Goal: Transaction & Acquisition: Register for event/course

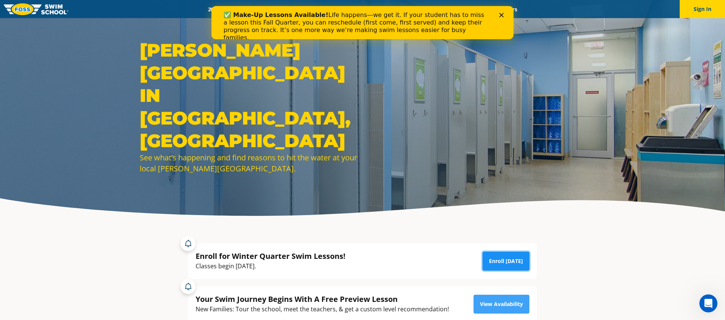
click at [516, 257] on link "Enroll [DATE]" at bounding box center [505, 261] width 47 height 19
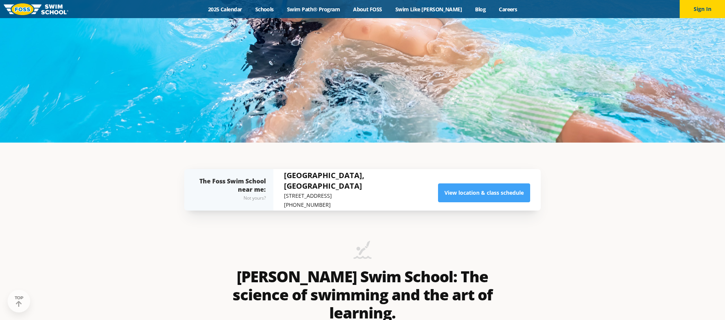
scroll to position [179, 0]
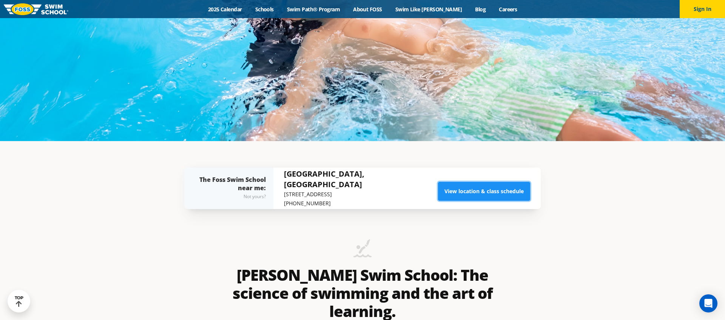
click at [471, 195] on link "View location & class schedule" at bounding box center [484, 191] width 92 height 19
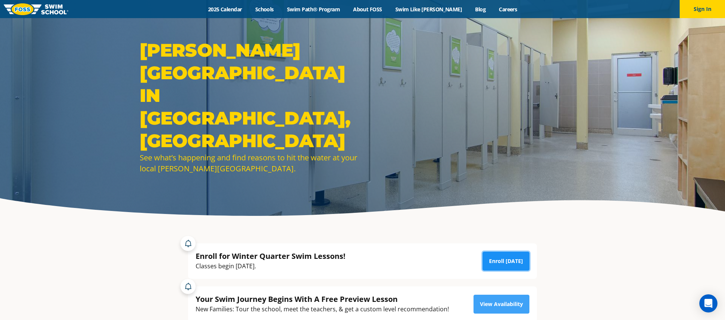
click at [503, 264] on link "Enroll [DATE]" at bounding box center [505, 261] width 47 height 19
